Goal: Navigation & Orientation: Find specific page/section

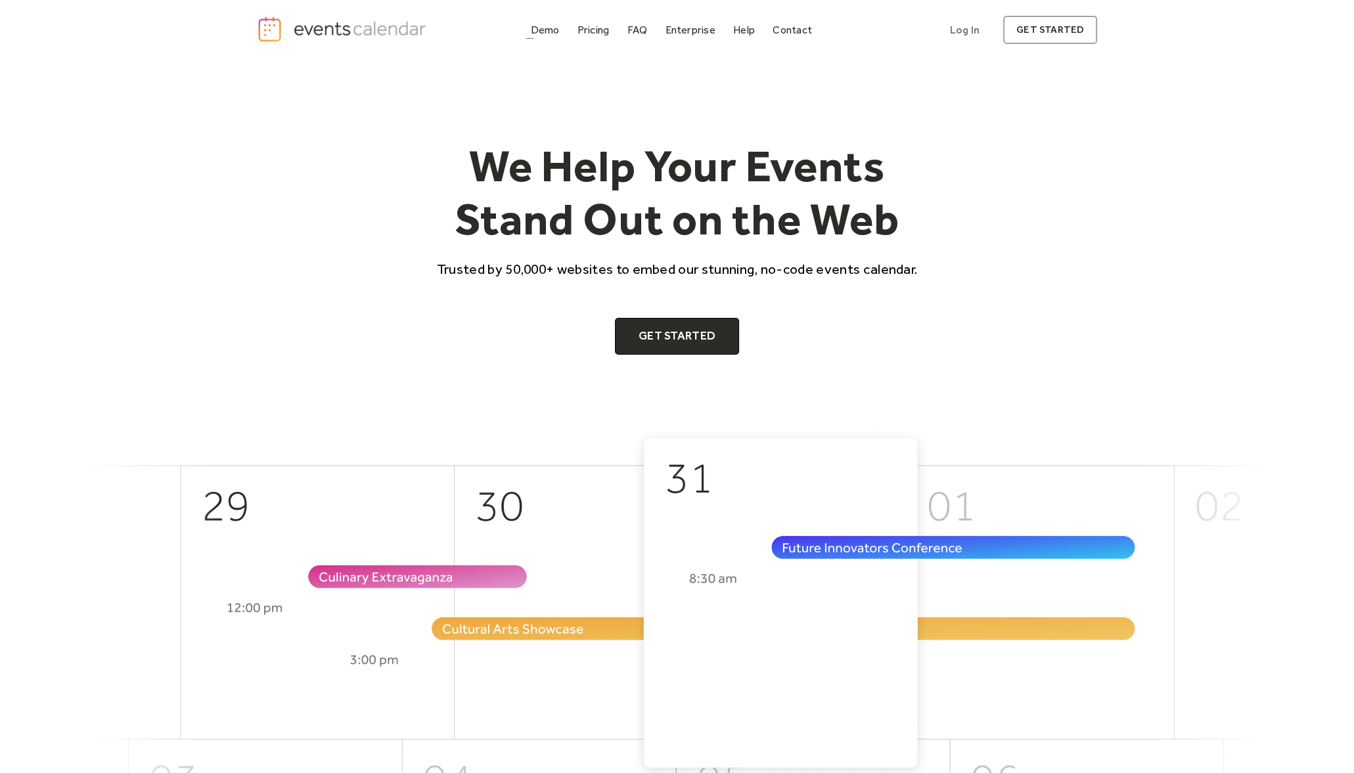
click at [541, 26] on div "Demo" at bounding box center [545, 29] width 29 height 7
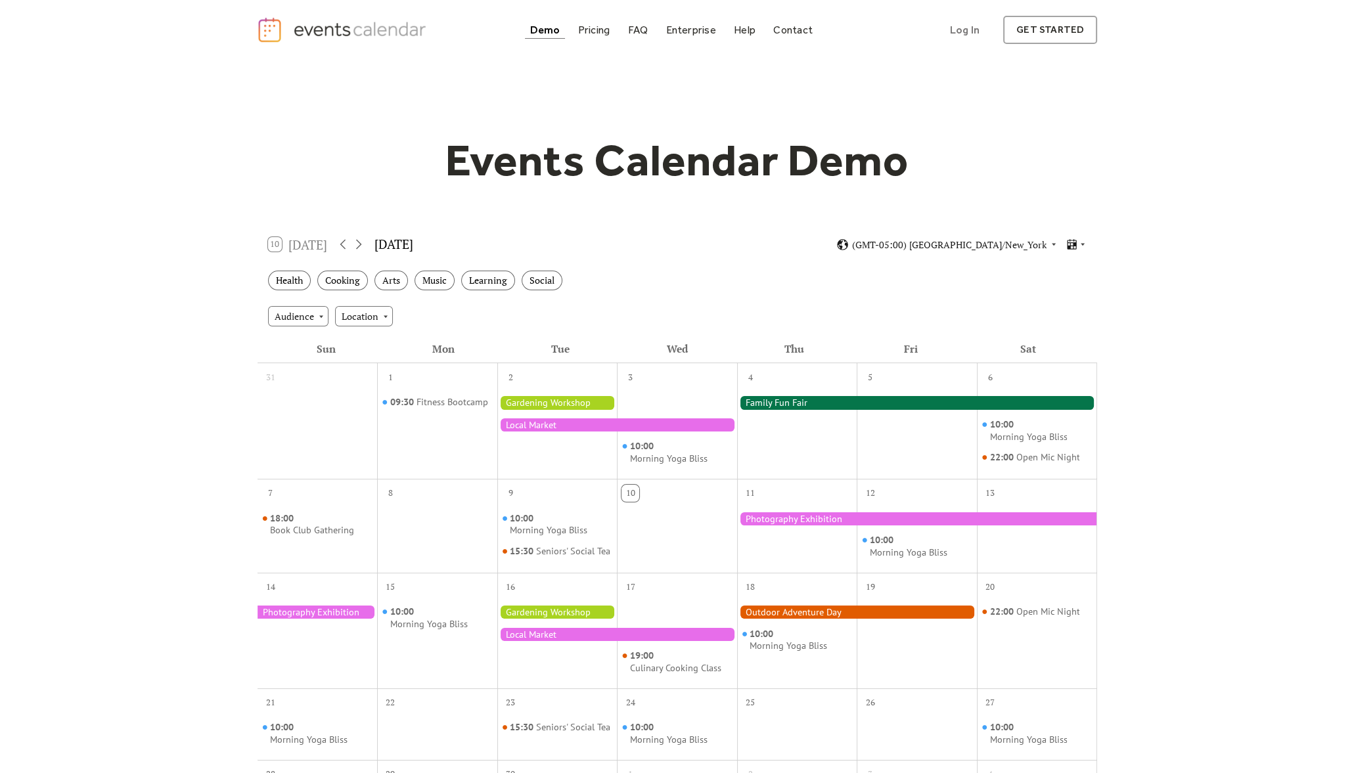
click at [557, 418] on div at bounding box center [617, 424] width 240 height 13
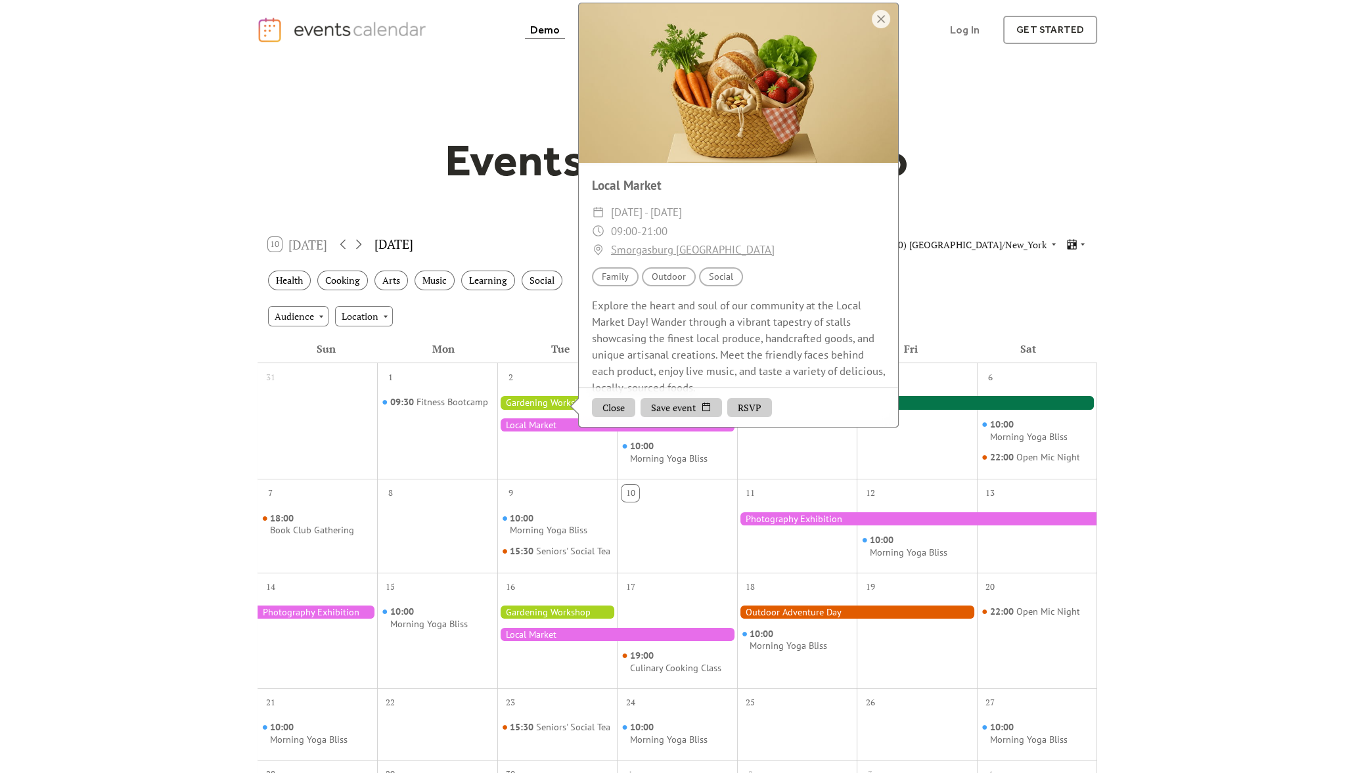
click at [525, 395] on div at bounding box center [557, 430] width 120 height 85
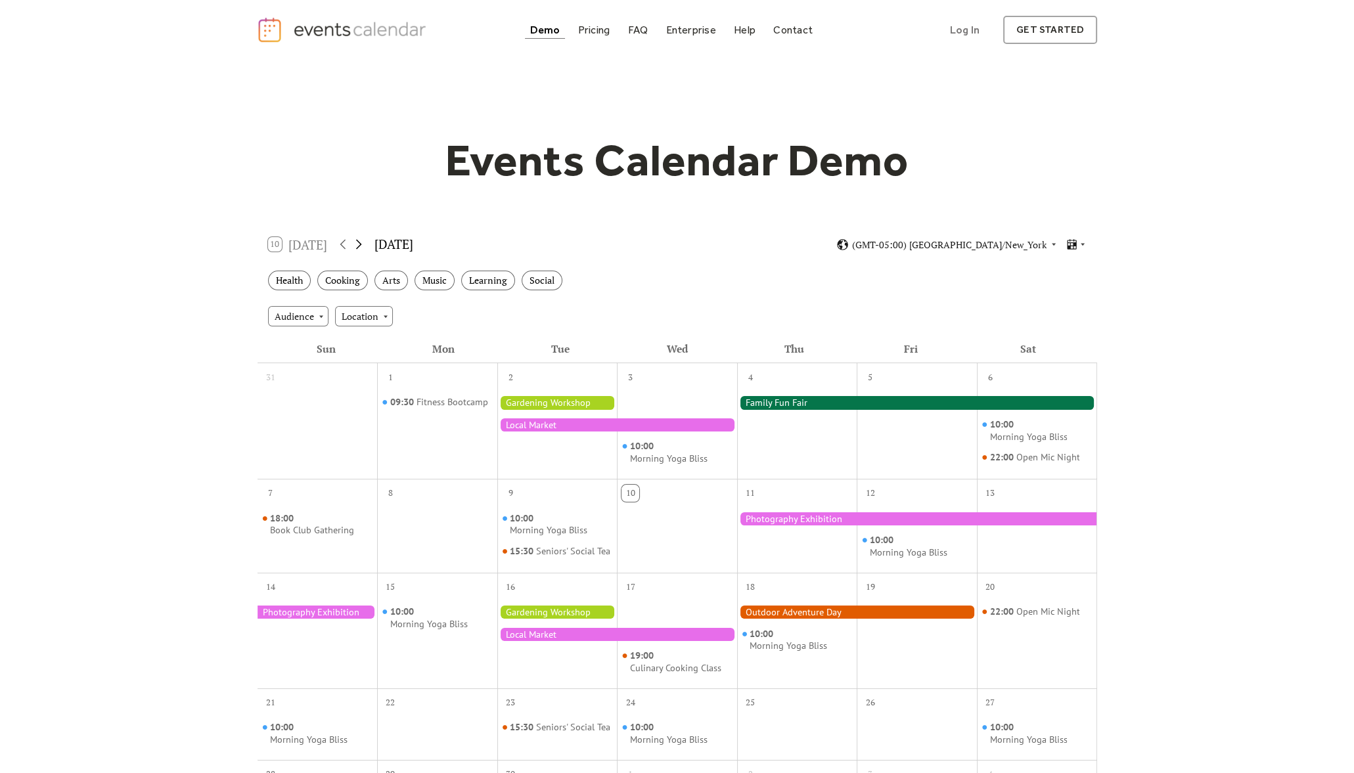
click at [365, 244] on icon at bounding box center [359, 244] width 16 height 16
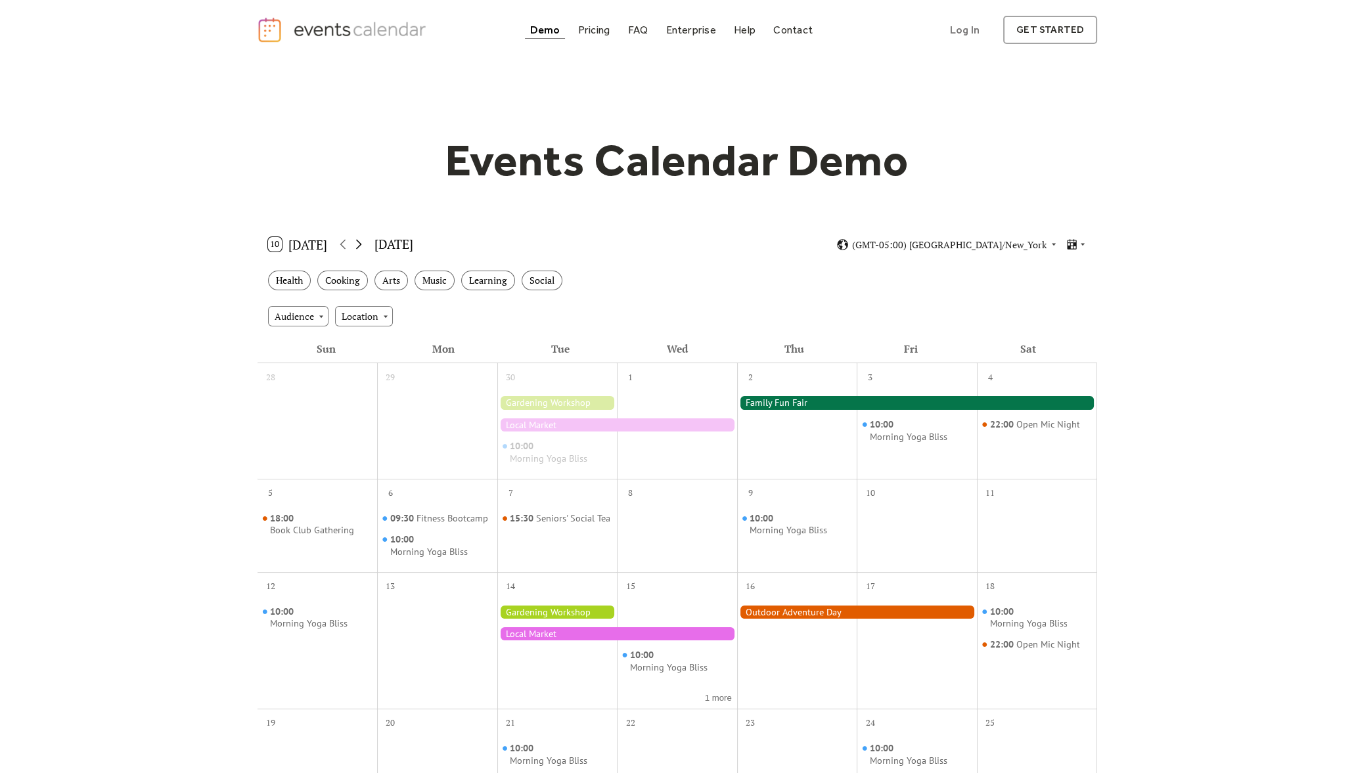
click at [365, 244] on icon at bounding box center [359, 244] width 16 height 16
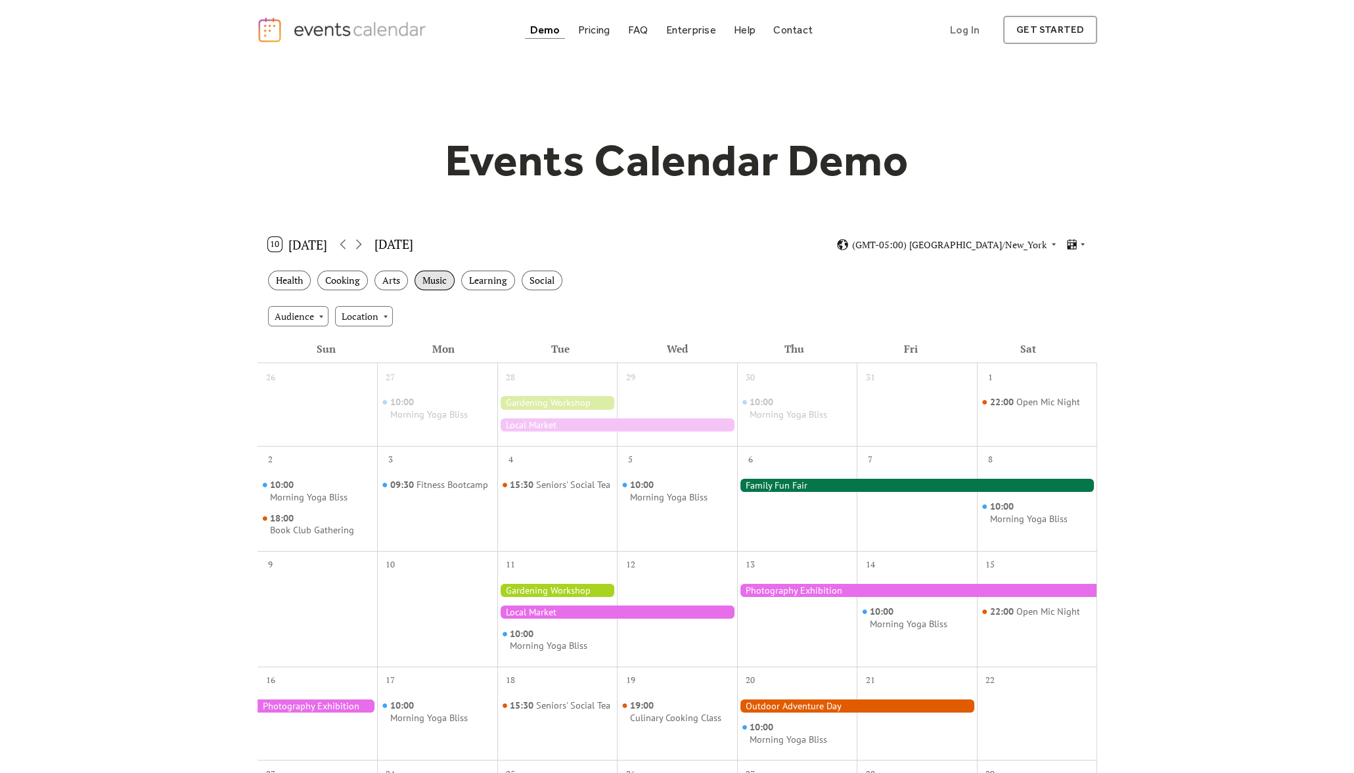
click at [448, 280] on div "Music" at bounding box center [435, 281] width 40 height 20
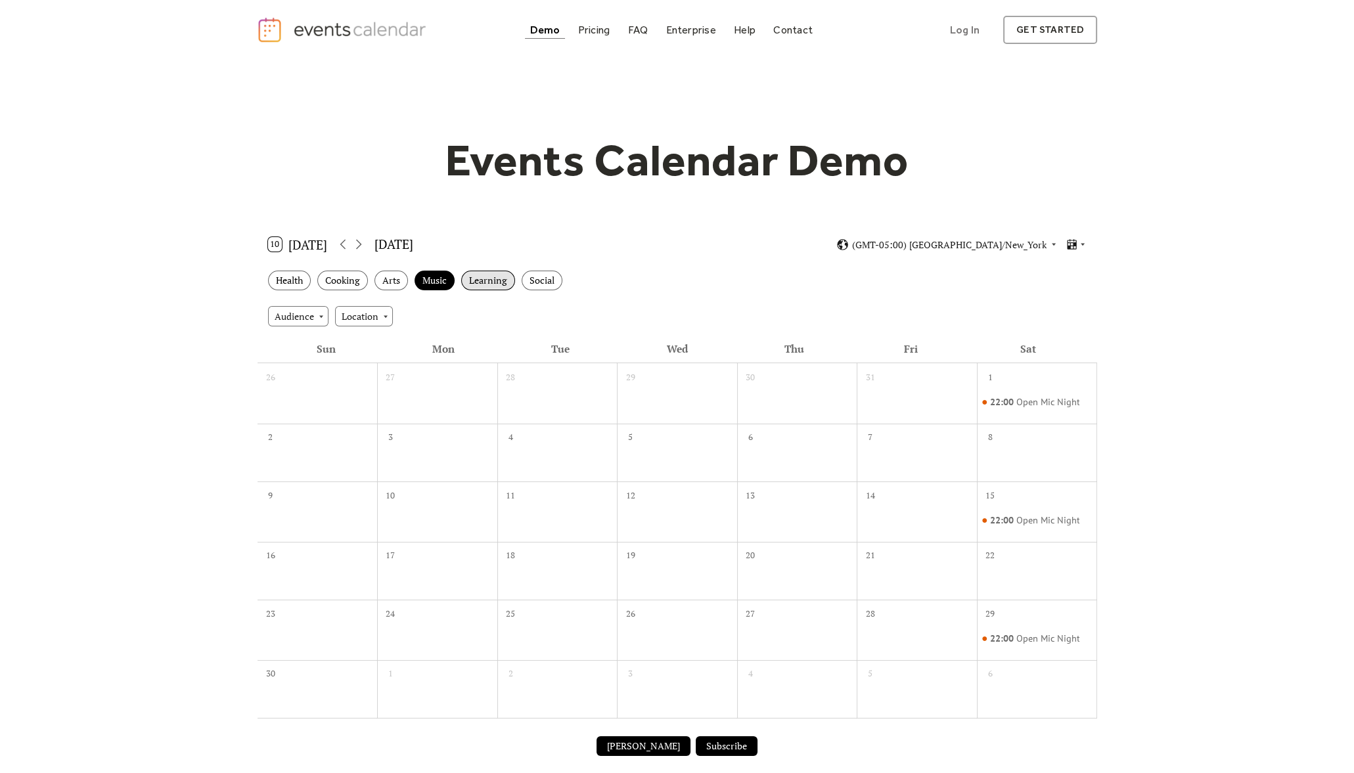
click at [482, 273] on div "Learning" at bounding box center [488, 281] width 54 height 20
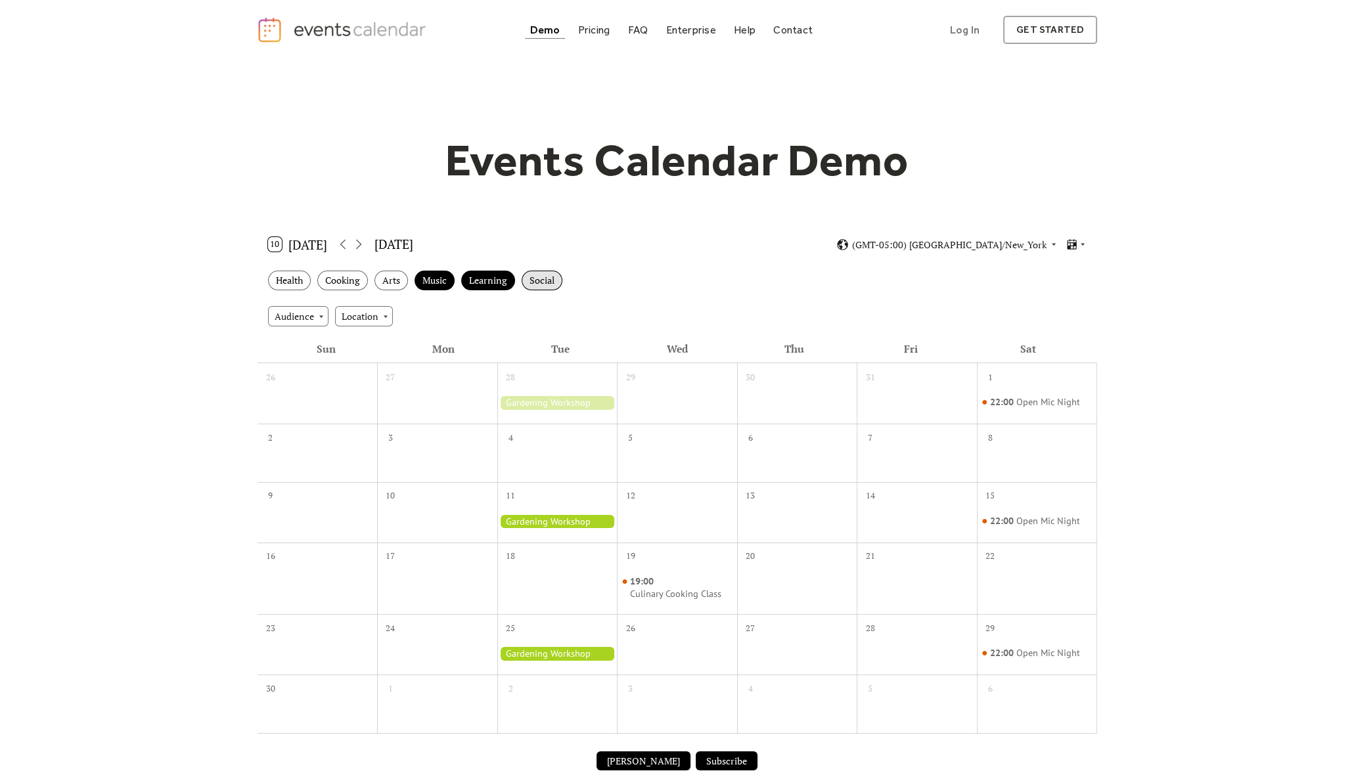
click at [560, 280] on div "Social" at bounding box center [542, 281] width 41 height 20
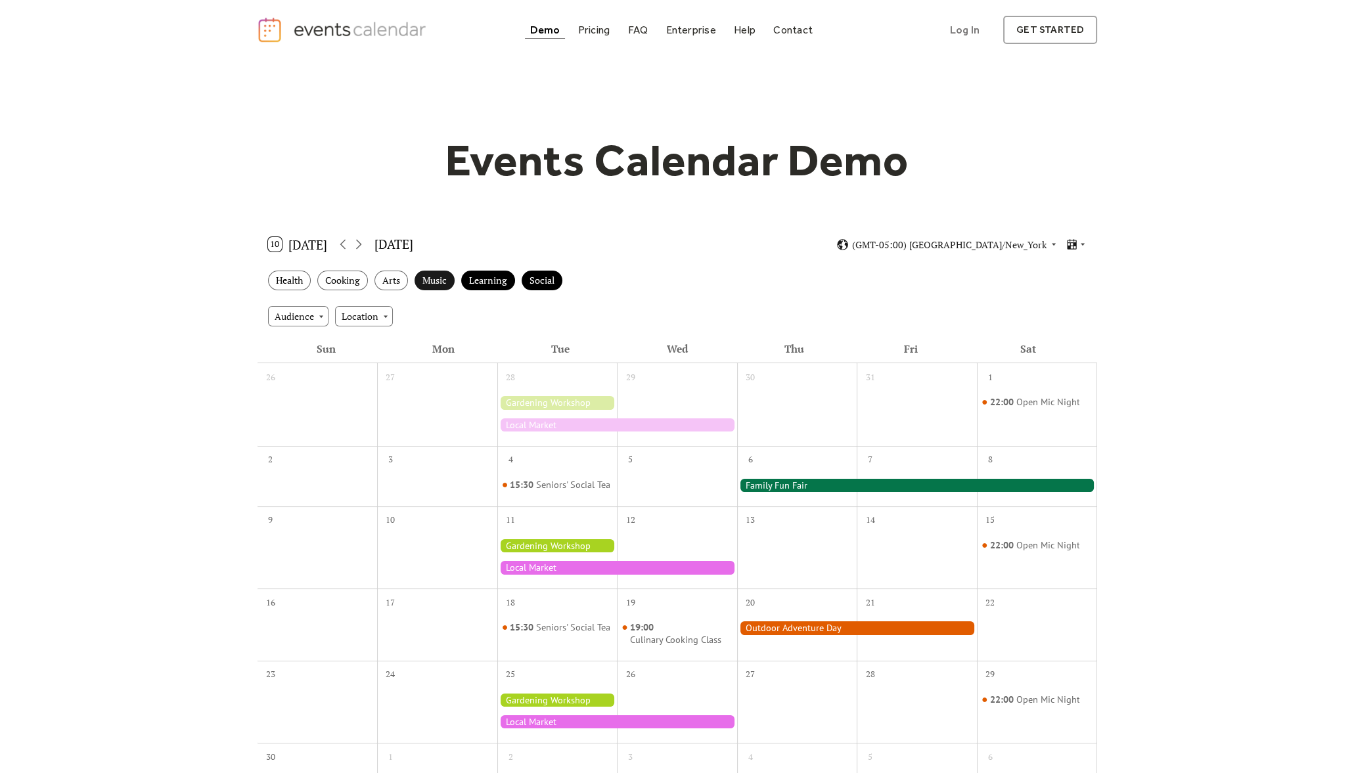
click at [453, 280] on div "Music" at bounding box center [435, 281] width 40 height 20
click at [483, 279] on div "Learning" at bounding box center [488, 281] width 54 height 20
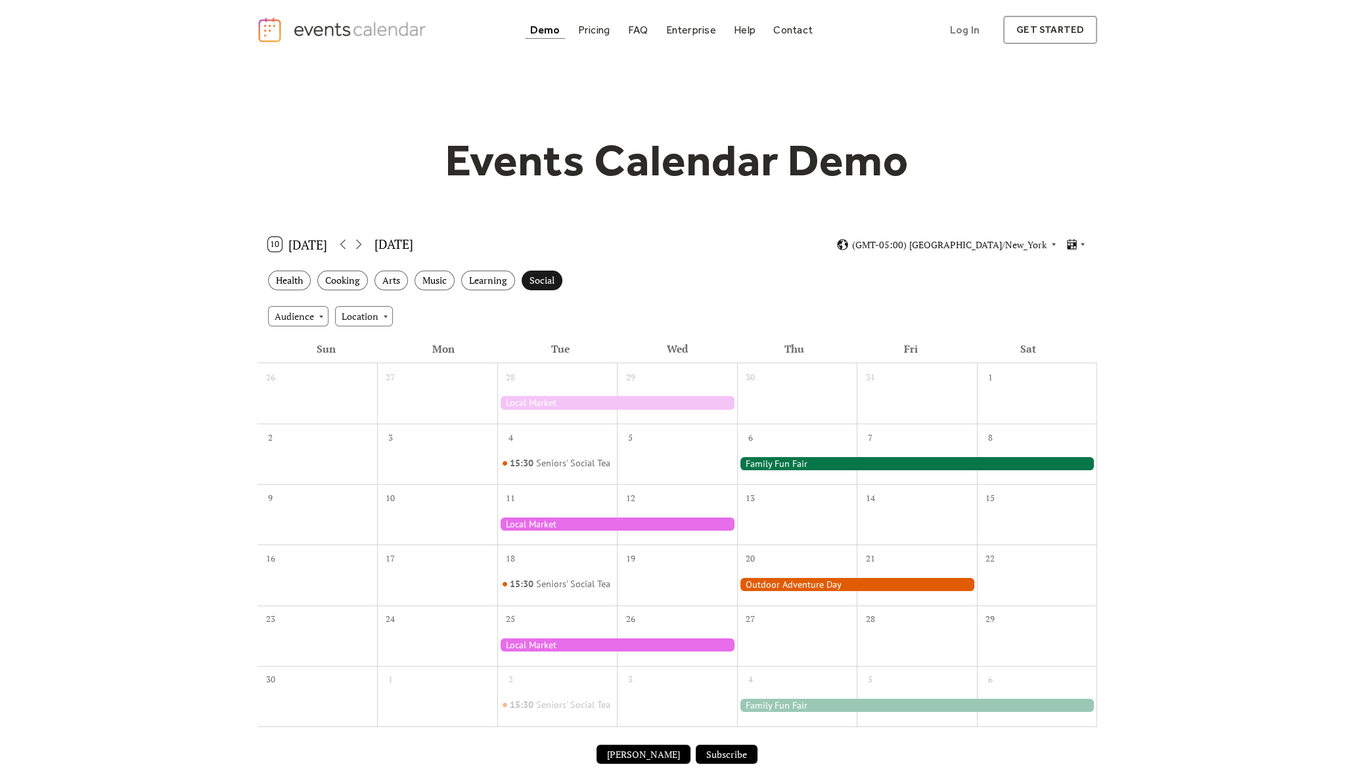
click at [533, 278] on div "Social" at bounding box center [542, 281] width 41 height 20
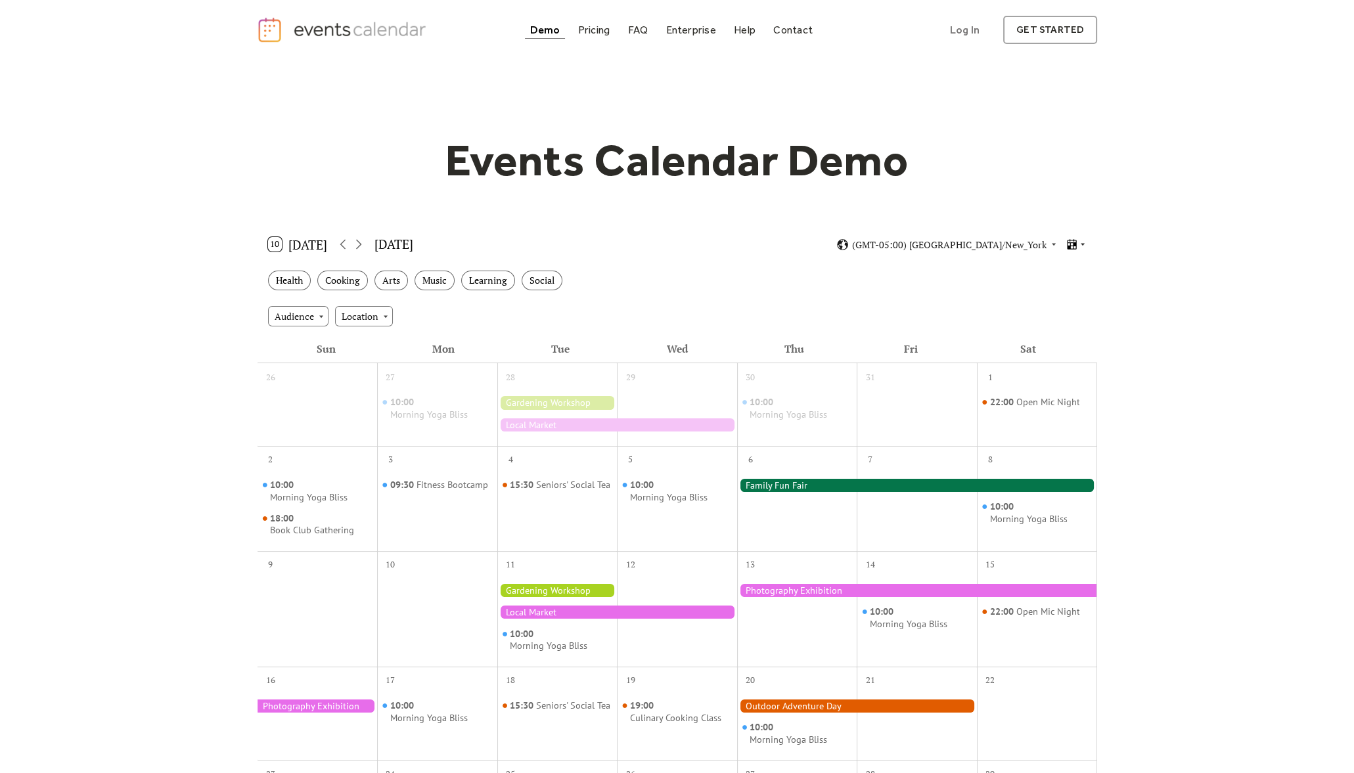
click at [1072, 241] on icon at bounding box center [1071, 244] width 12 height 12
click at [1059, 290] on div "Cards" at bounding box center [1052, 281] width 68 height 20
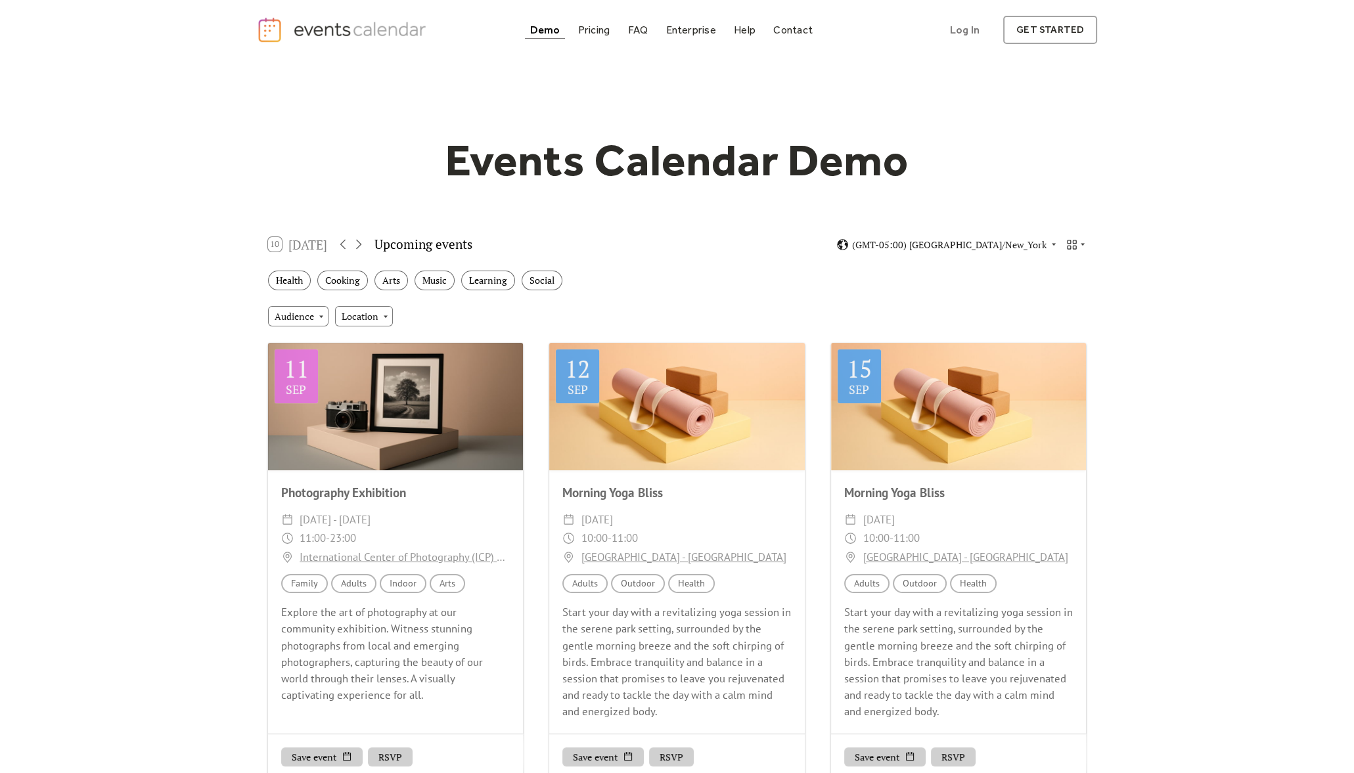
click at [1087, 236] on div "10 [DATE] Upcoming events (GMT-05:00) [GEOGRAPHIC_DATA]/New_York" at bounding box center [678, 244] width 840 height 35
click at [1086, 242] on icon at bounding box center [1083, 244] width 8 height 8
click at [1063, 308] on div "Agenda" at bounding box center [1052, 300] width 68 height 20
